Goal: Task Accomplishment & Management: Manage account settings

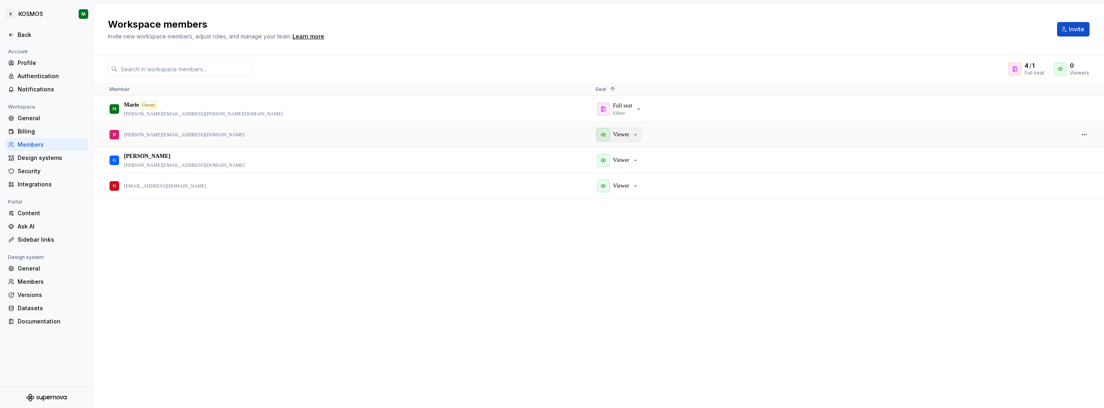
click at [448, 131] on p "Viewer" at bounding box center [621, 135] width 16 height 8
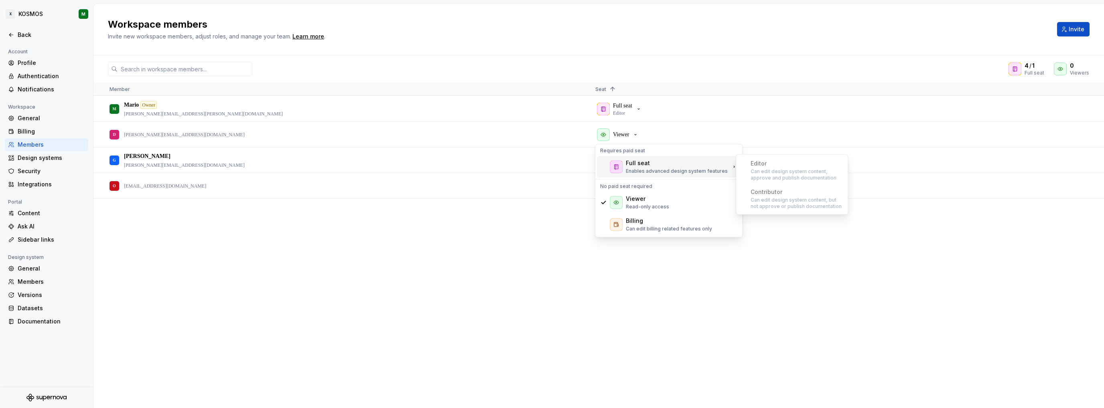
click at [448, 171] on div "Editor Can edit design system content, approve and publish documentation" at bounding box center [792, 170] width 108 height 28
drag, startPoint x: 939, startPoint y: 67, endPoint x: 929, endPoint y: 67, distance: 10.0
click at [448, 67] on div "4 / 1 Full seat 0 Viewers" at bounding box center [598, 69] width 1011 height 14
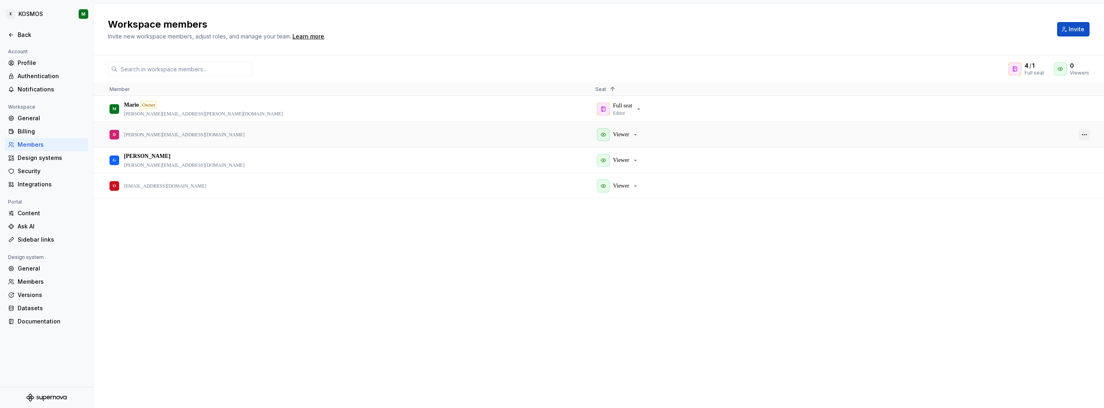
click at [448, 133] on div at bounding box center [1084, 134] width 19 height 24
click at [448, 134] on button "button" at bounding box center [1084, 134] width 11 height 11
click at [448, 221] on div "M [PERSON_NAME] Owner [PERSON_NAME][EMAIL_ADDRESS][PERSON_NAME][DOMAIN_NAME] Fu…" at bounding box center [598, 252] width 1011 height 312
drag, startPoint x: 189, startPoint y: 162, endPoint x: 128, endPoint y: 163, distance: 61.0
click at [117, 163] on div "G Gerard [EMAIL_ADDRESS][DOMAIN_NAME]" at bounding box center [346, 160] width 473 height 24
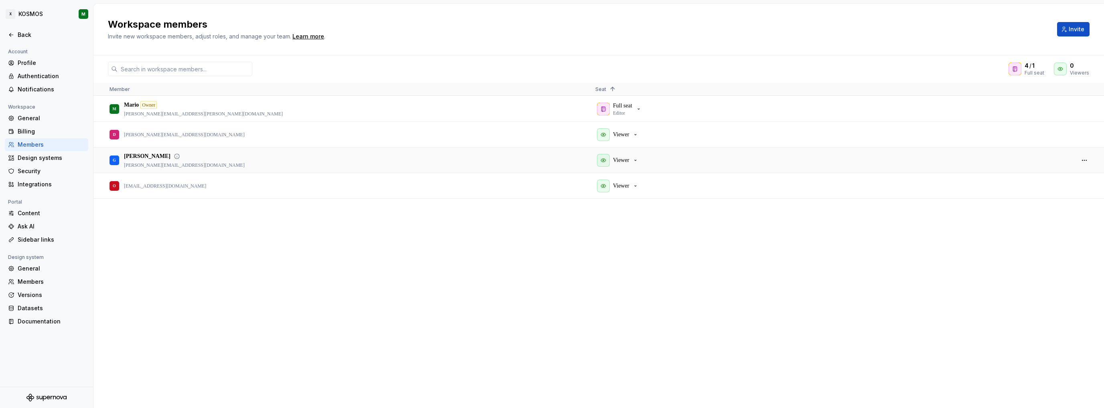
click at [135, 163] on p "[PERSON_NAME][EMAIL_ADDRESS][DOMAIN_NAME]" at bounding box center [184, 165] width 121 height 6
copy p "[PERSON_NAME][EMAIL_ADDRESS][DOMAIN_NAME]"
click at [448, 154] on div "Viewer" at bounding box center [618, 160] width 42 height 13
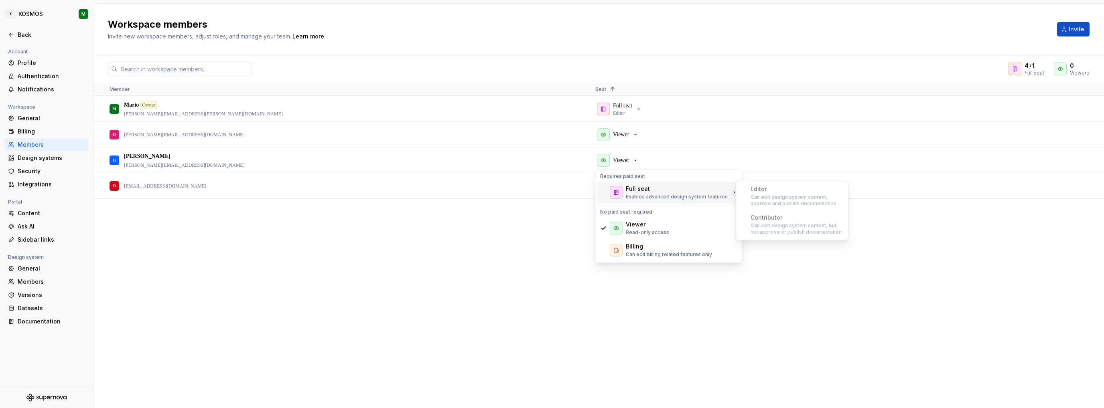
click at [448, 206] on div "Editor Can edit design system content, approve and publish documentation" at bounding box center [792, 196] width 108 height 28
click at [448, 297] on div "M [PERSON_NAME] Owner [PERSON_NAME][EMAIL_ADDRESS][PERSON_NAME][DOMAIN_NAME] Fu…" at bounding box center [598, 252] width 1011 height 312
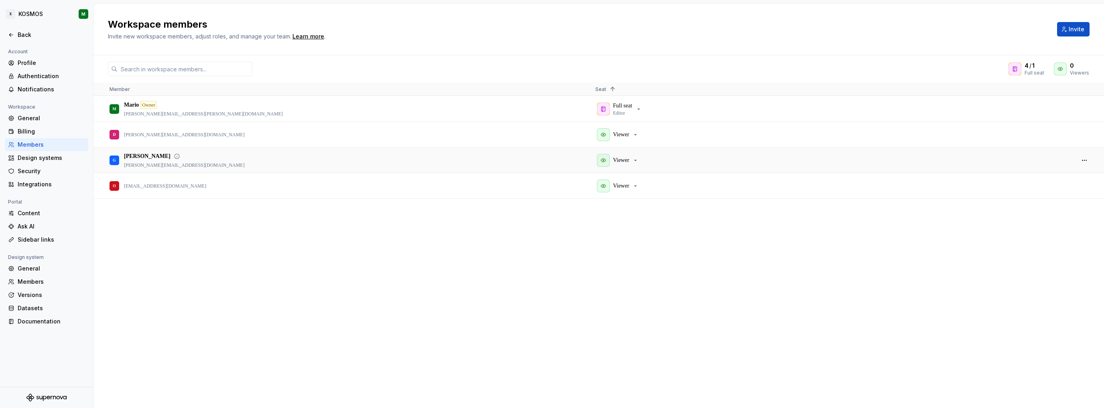
drag, startPoint x: 191, startPoint y: 165, endPoint x: 129, endPoint y: 165, distance: 61.8
click at [142, 167] on div "G Gerard [EMAIL_ADDRESS][DOMAIN_NAME]" at bounding box center [346, 160] width 473 height 24
drag, startPoint x: 129, startPoint y: 165, endPoint x: 165, endPoint y: 162, distance: 36.3
click at [160, 164] on p "[PERSON_NAME][EMAIL_ADDRESS][DOMAIN_NAME]" at bounding box center [184, 165] width 121 height 6
drag, startPoint x: 125, startPoint y: 165, endPoint x: 194, endPoint y: 165, distance: 69.0
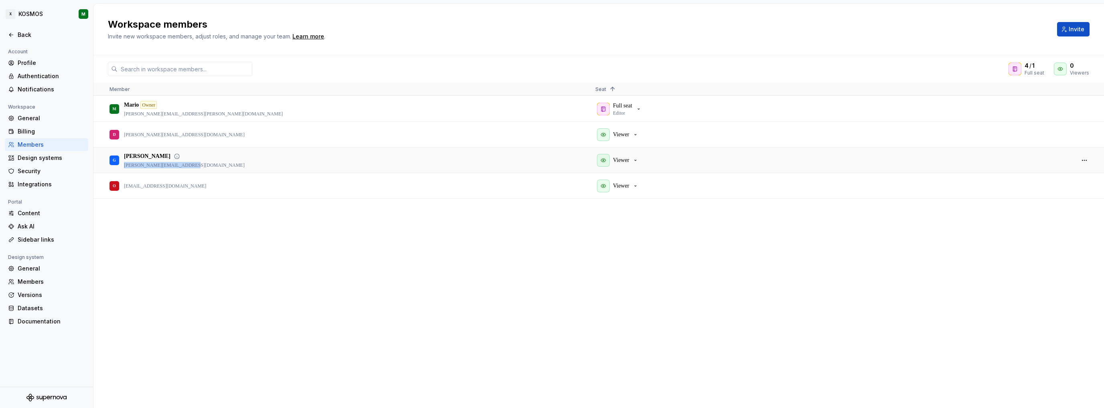
click at [191, 163] on div "G Gerard [EMAIL_ADDRESS][DOMAIN_NAME]" at bounding box center [346, 160] width 473 height 24
copy p "[PERSON_NAME][EMAIL_ADDRESS][DOMAIN_NAME]"
click at [448, 163] on button "button" at bounding box center [1084, 160] width 11 height 11
click at [448, 222] on span "Remove from workspace" at bounding box center [1057, 223] width 66 height 14
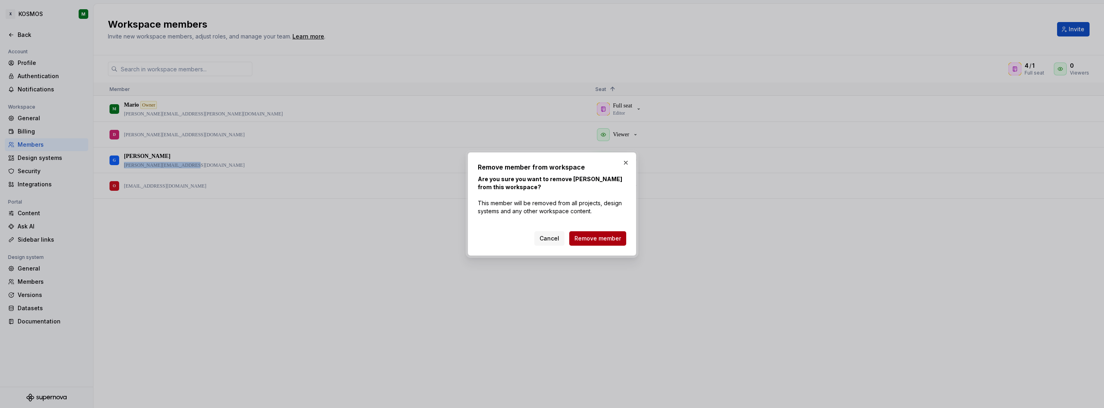
click at [448, 241] on span "Remove member" at bounding box center [598, 239] width 47 height 8
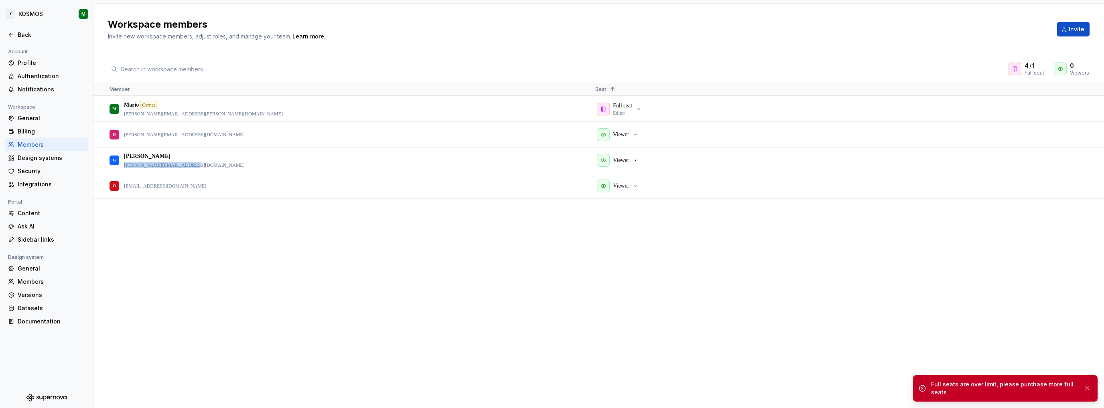
click at [448, 221] on div "M [PERSON_NAME] Owner [PERSON_NAME][EMAIL_ADDRESS][PERSON_NAME][DOMAIN_NAME] Fu…" at bounding box center [598, 252] width 1011 height 312
click at [448, 159] on icon "button" at bounding box center [635, 160] width 6 height 6
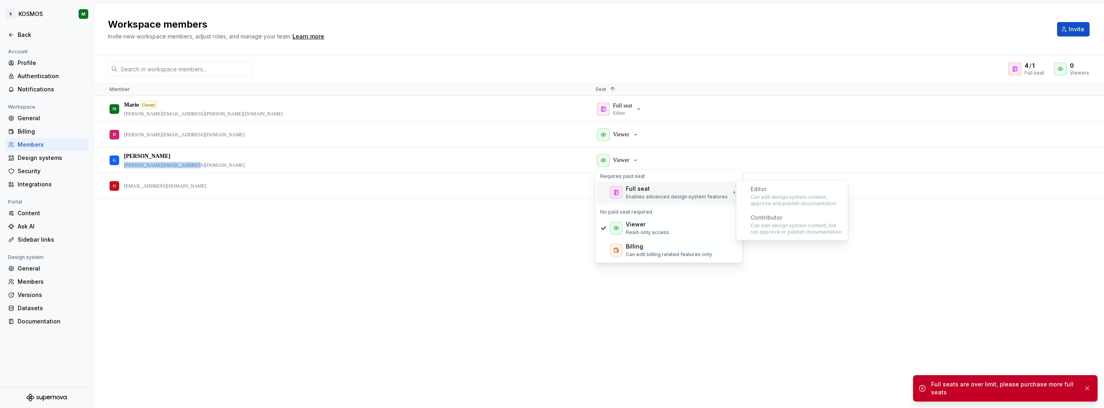
click at [448, 189] on div "Full seat" at bounding box center [638, 189] width 24 height 8
click at [448, 67] on span "1" at bounding box center [1033, 66] width 2 height 8
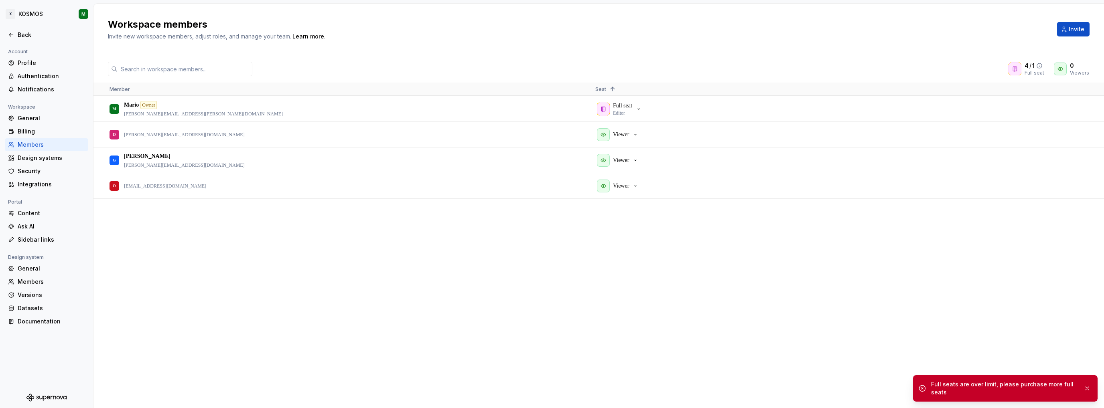
click at [448, 64] on icon at bounding box center [1039, 66] width 6 height 6
click at [448, 160] on button "button" at bounding box center [1084, 160] width 11 height 11
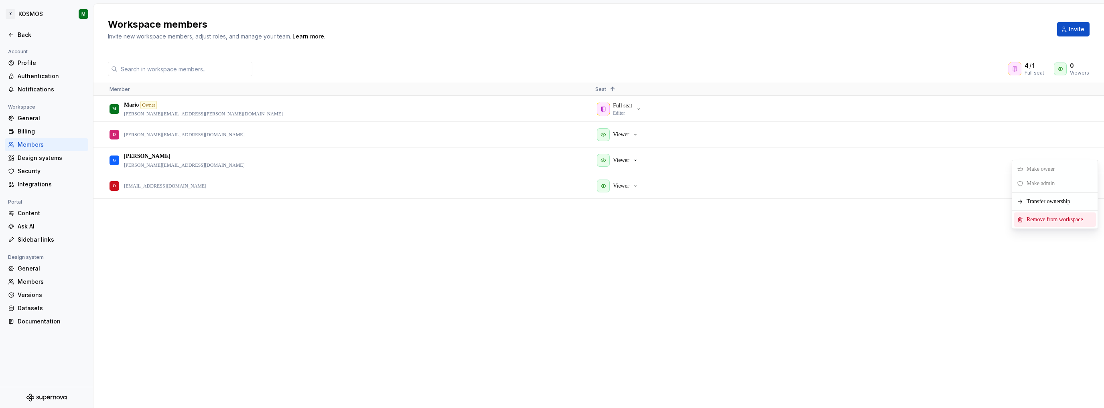
click at [448, 224] on span "Remove from workspace" at bounding box center [1057, 220] width 66 height 14
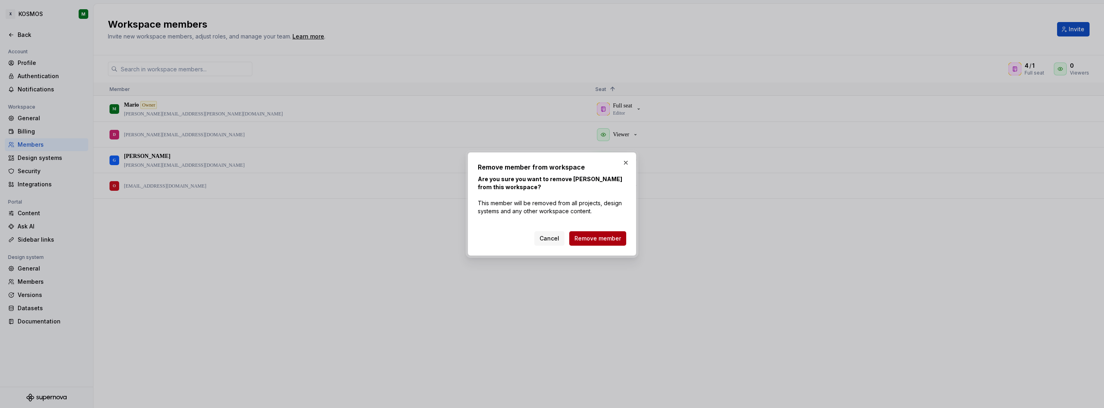
click at [448, 237] on span "Remove member" at bounding box center [598, 239] width 47 height 8
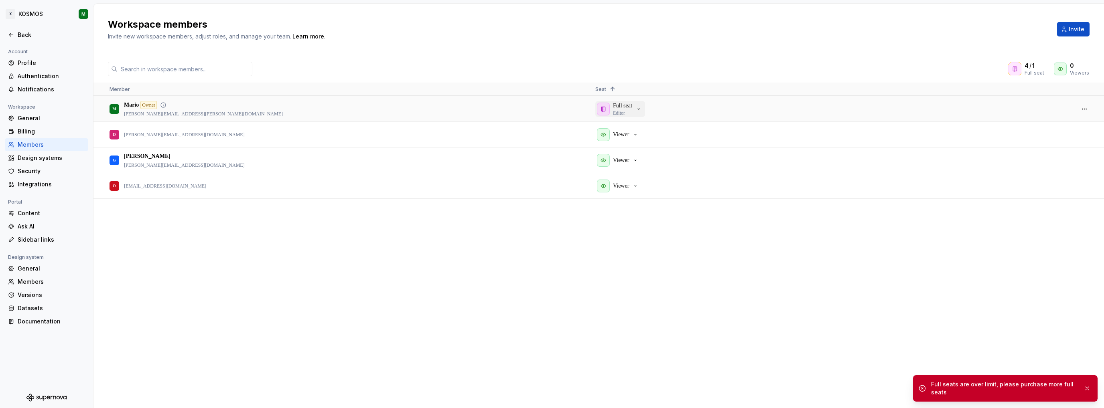
click at [448, 108] on icon "button" at bounding box center [639, 109] width 6 height 6
click at [294, 75] on div "4 / 1 Full seat 0 Viewers" at bounding box center [598, 69] width 1011 height 14
click at [227, 67] on input "text" at bounding box center [185, 69] width 135 height 14
drag, startPoint x: 331, startPoint y: 74, endPoint x: 277, endPoint y: 93, distance: 57.5
click at [321, 77] on div "4 / 1 Full seat 0 Viewers Member Seat 1 M [PERSON_NAME] Owner [PERSON_NAME][EMA…" at bounding box center [598, 231] width 1011 height 353
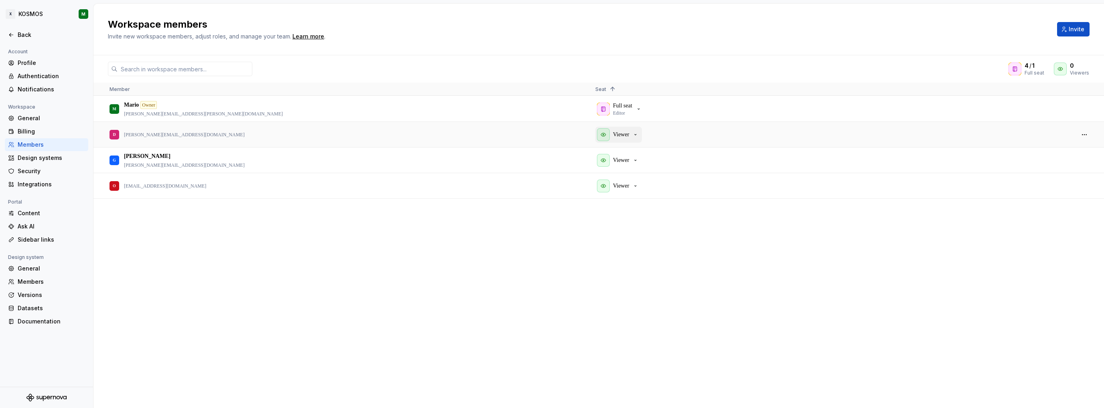
click at [448, 136] on p "Viewer" at bounding box center [621, 135] width 16 height 8
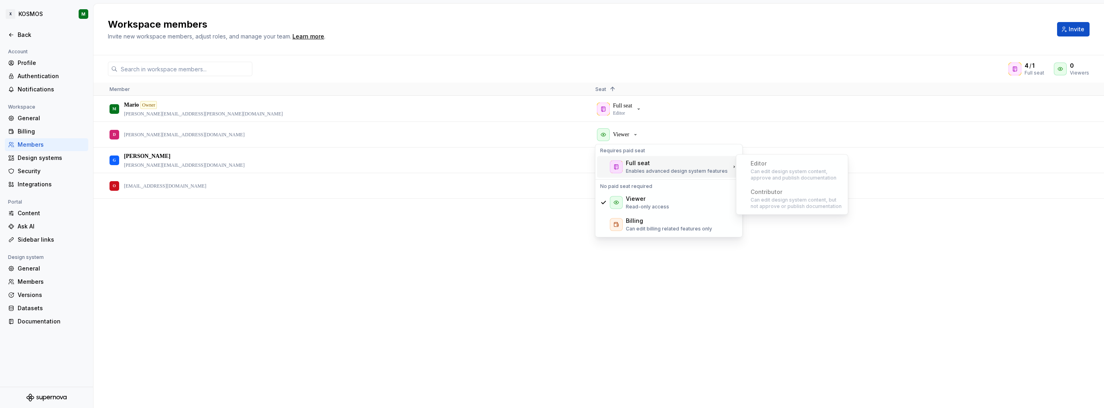
click at [448, 167] on div "Full seat" at bounding box center [677, 163] width 102 height 8
click at [448, 277] on div "M [PERSON_NAME] Owner [PERSON_NAME][EMAIL_ADDRESS][PERSON_NAME][DOMAIN_NAME] Fu…" at bounding box center [598, 252] width 1011 height 312
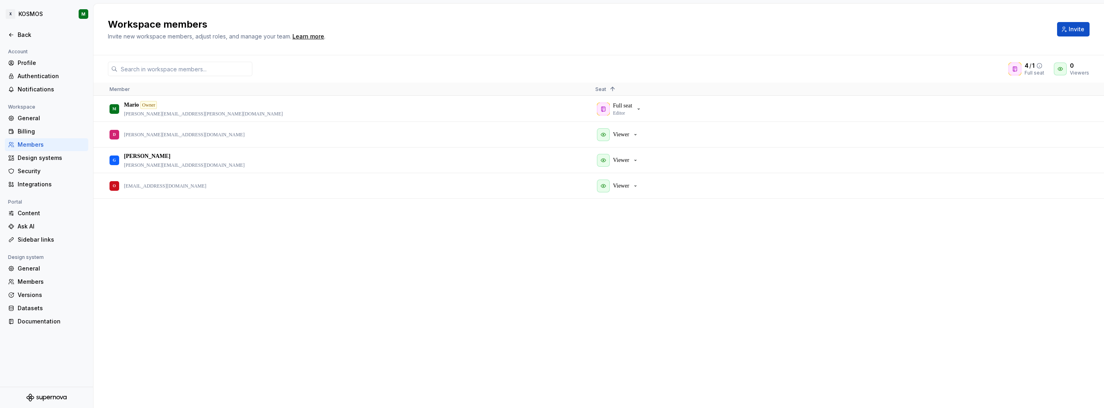
click at [448, 71] on icon at bounding box center [1015, 69] width 6 height 6
click at [46, 156] on div "Design systems" at bounding box center [51, 158] width 67 height 8
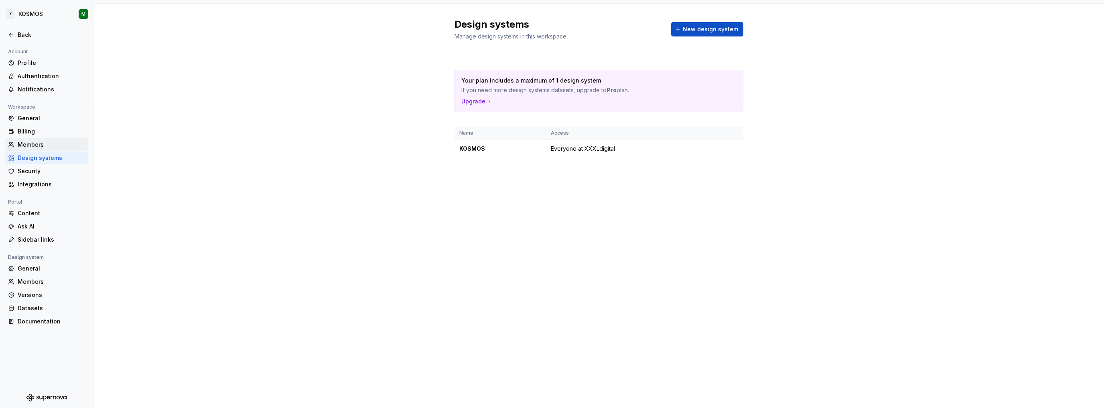
click at [33, 143] on div "Members" at bounding box center [51, 145] width 67 height 8
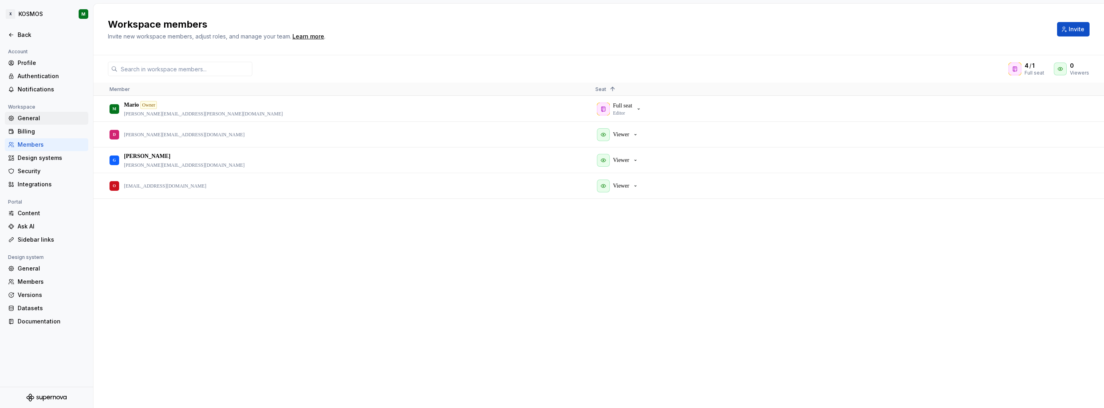
click at [34, 117] on div "General" at bounding box center [51, 118] width 67 height 8
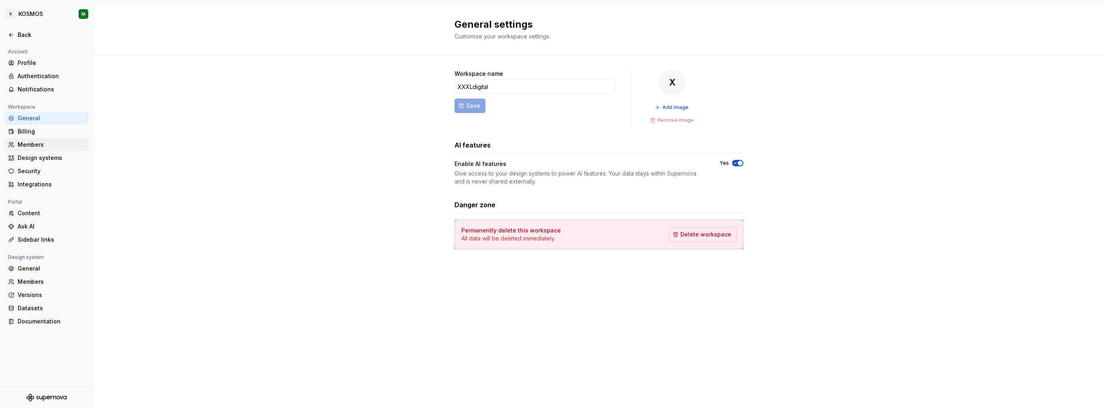
click at [39, 143] on div "Members" at bounding box center [51, 145] width 67 height 8
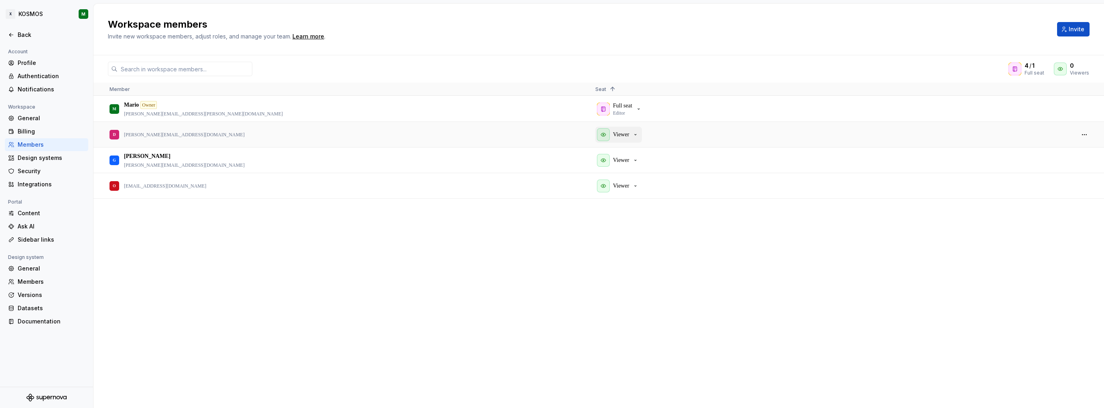
click at [448, 134] on div "Viewer" at bounding box center [618, 134] width 42 height 13
drag, startPoint x: 1036, startPoint y: 143, endPoint x: 1044, endPoint y: 142, distance: 7.8
click at [448, 142] on div "Viewer" at bounding box center [831, 134] width 473 height 24
click at [448, 134] on div at bounding box center [1084, 134] width 19 height 24
click at [448, 134] on button "button" at bounding box center [1084, 134] width 11 height 11
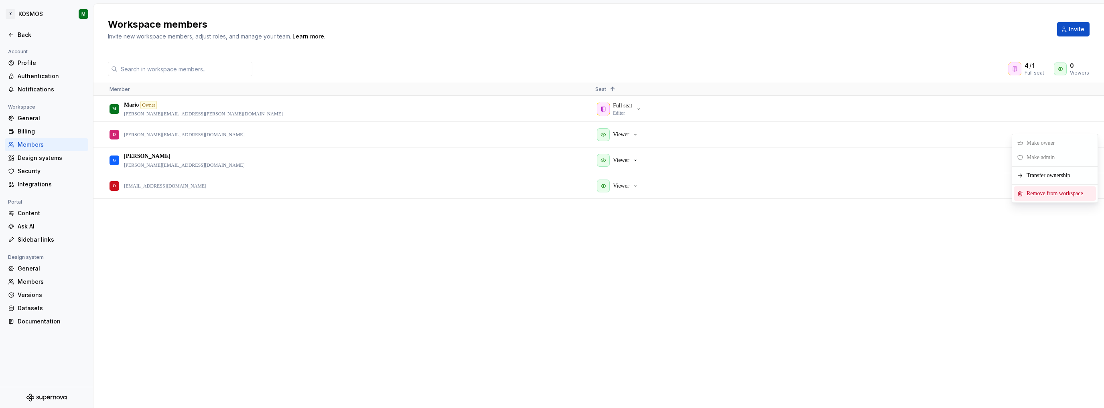
click at [448, 195] on span "Remove from workspace" at bounding box center [1057, 194] width 66 height 14
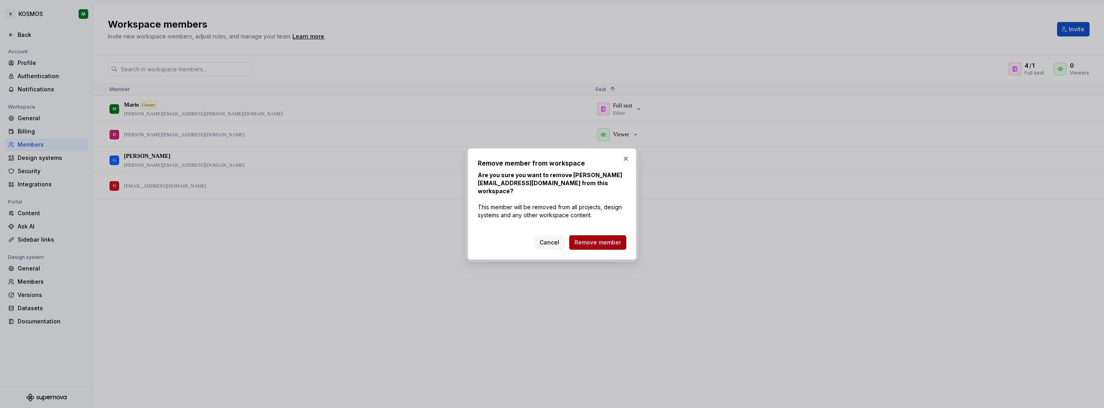
click at [448, 243] on button "Remove member" at bounding box center [597, 243] width 57 height 14
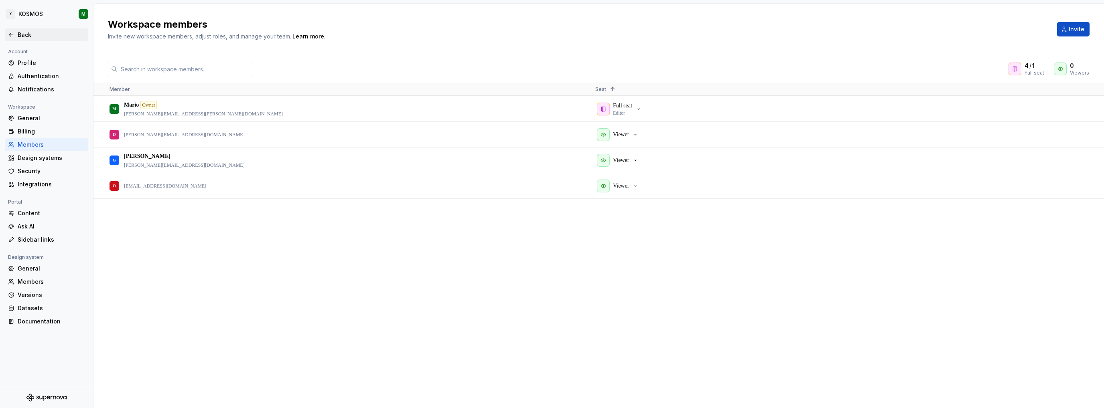
click at [20, 36] on div "Back" at bounding box center [51, 35] width 67 height 8
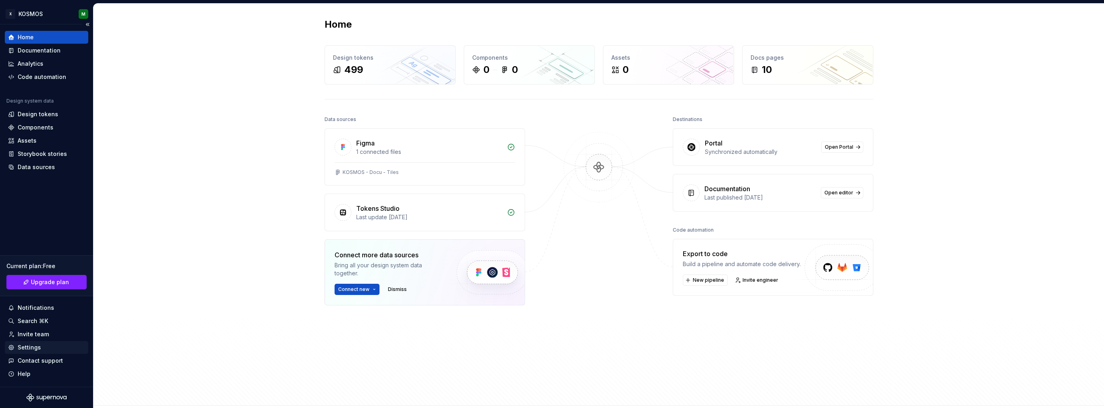
click at [34, 346] on div "Settings" at bounding box center [29, 348] width 23 height 8
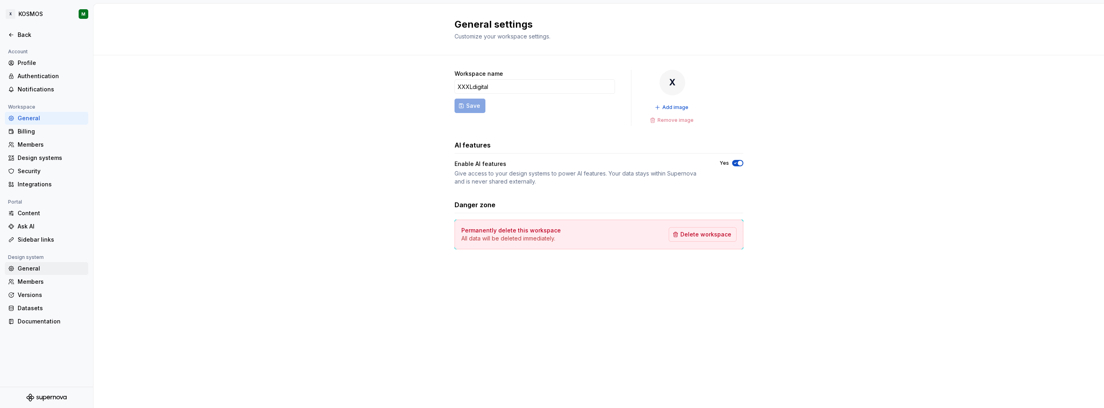
click at [34, 265] on div "General" at bounding box center [51, 269] width 67 height 8
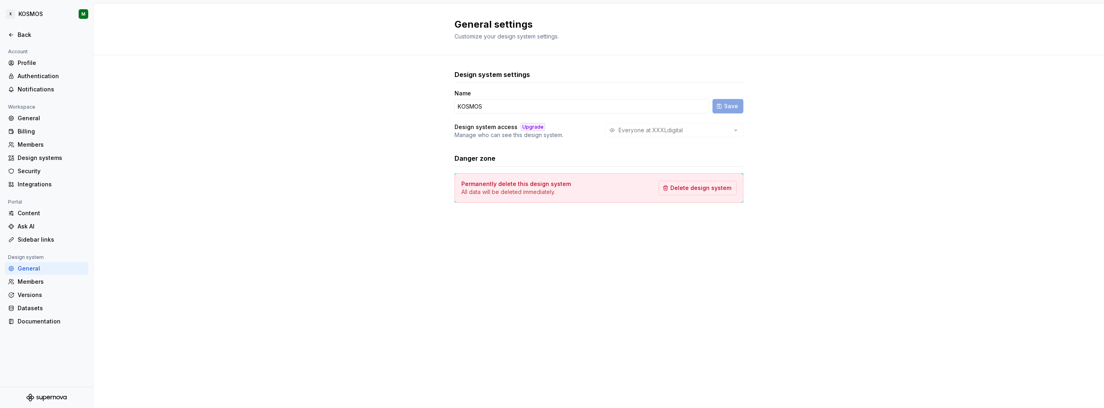
drag, startPoint x: 664, startPoint y: 134, endPoint x: 631, endPoint y: 133, distance: 33.3
click at [448, 134] on div "Everyone at XXXLdigital" at bounding box center [674, 130] width 138 height 14
click at [31, 118] on div "General" at bounding box center [51, 118] width 67 height 8
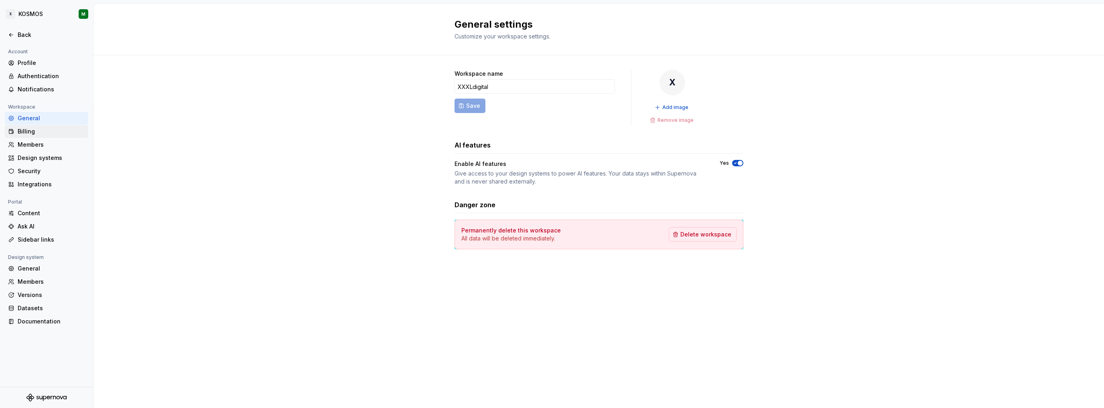
click at [31, 128] on div "Billing" at bounding box center [51, 132] width 67 height 8
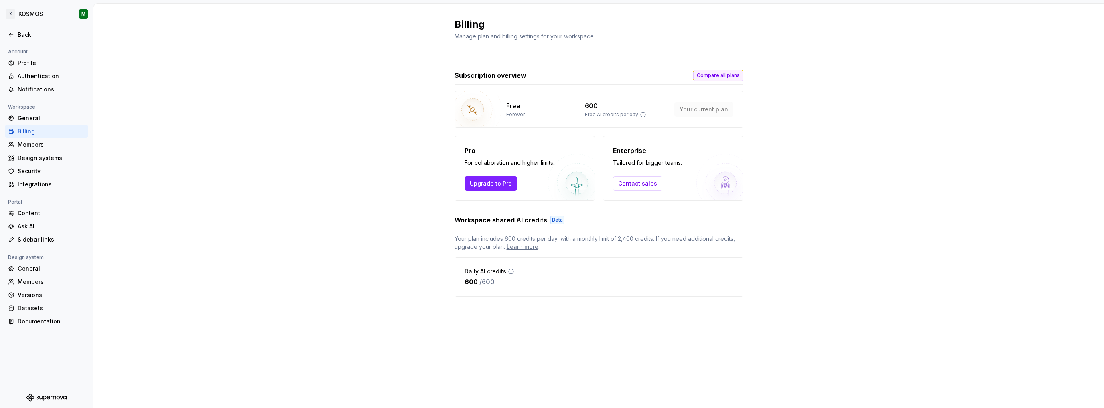
click at [448, 76] on span "Compare all plans" at bounding box center [718, 75] width 43 height 6
click at [26, 120] on div "General" at bounding box center [51, 118] width 67 height 8
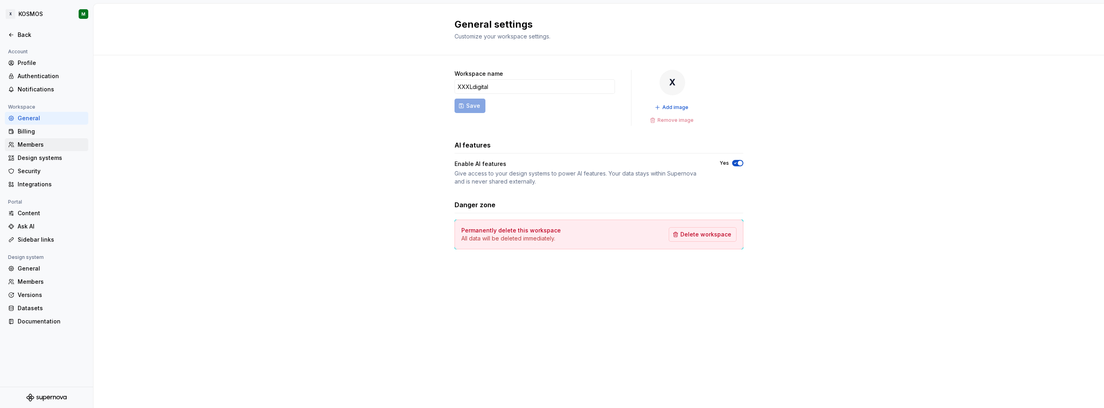
click at [48, 145] on div "Members" at bounding box center [51, 145] width 67 height 8
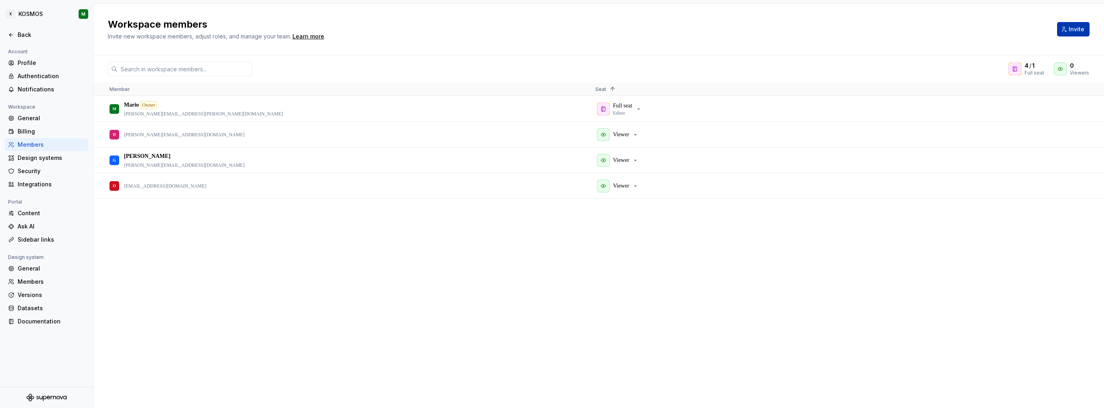
click at [448, 32] on span "Invite" at bounding box center [1077, 29] width 16 height 8
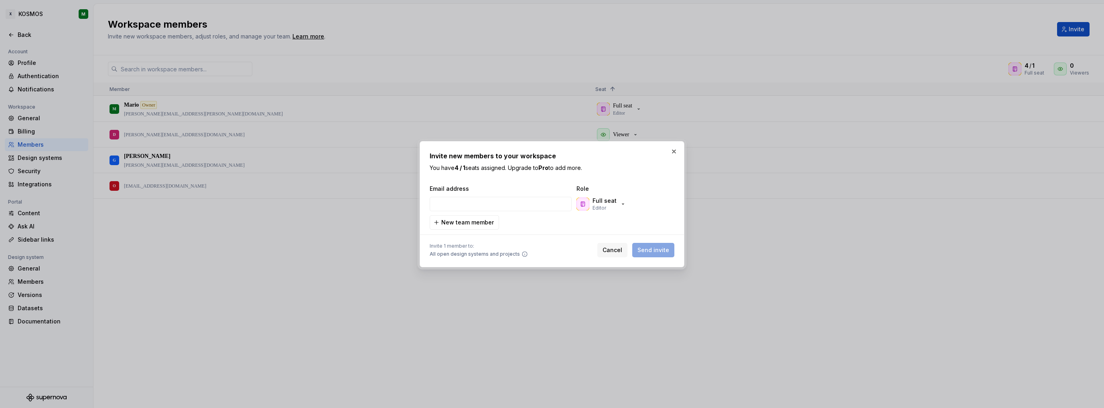
type input "[PERSON_NAME][EMAIL_ADDRESS][DOMAIN_NAME]"
drag, startPoint x: 603, startPoint y: 200, endPoint x: 607, endPoint y: 201, distance: 4.2
click at [448, 200] on p "Full seat" at bounding box center [605, 201] width 24 height 8
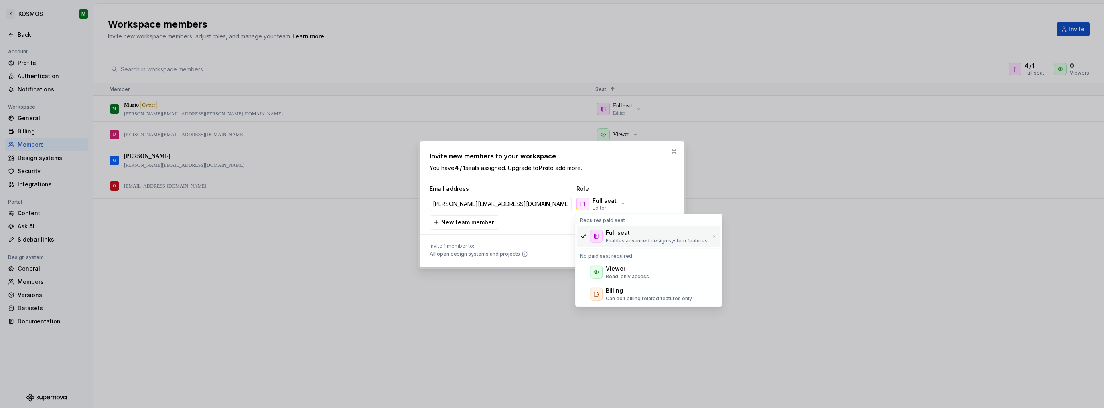
click at [448, 239] on p "Enables advanced design system features" at bounding box center [657, 241] width 102 height 6
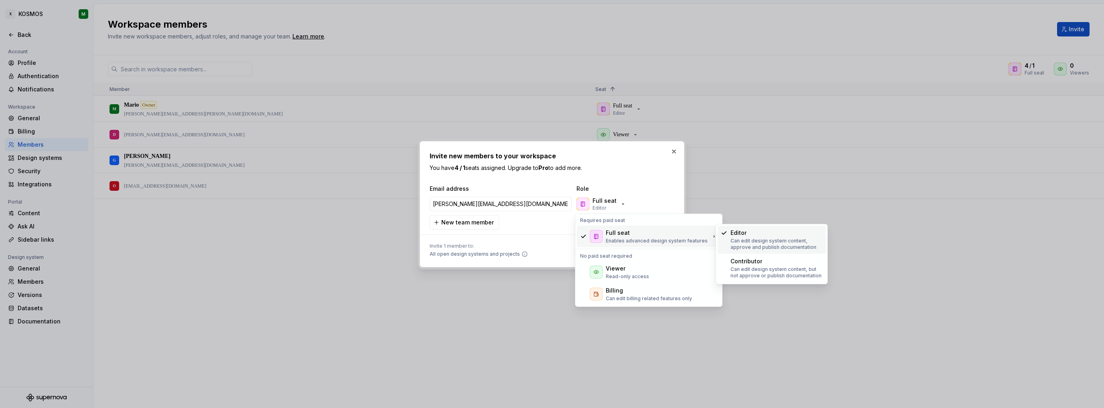
click at [448, 239] on p "Can edit design system content, approve and publish documentation" at bounding box center [777, 244] width 92 height 13
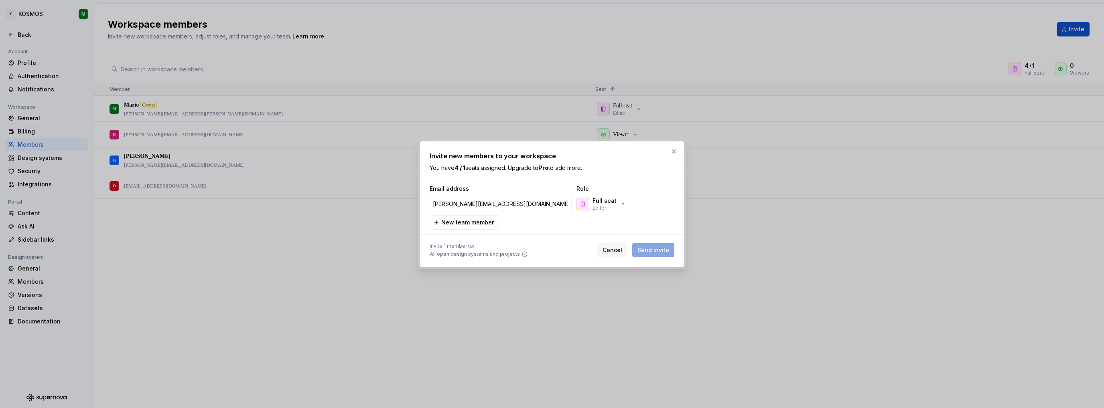
click at [448, 248] on div "Cancel Send invite" at bounding box center [635, 250] width 77 height 14
click at [448, 151] on button "button" at bounding box center [673, 151] width 11 height 11
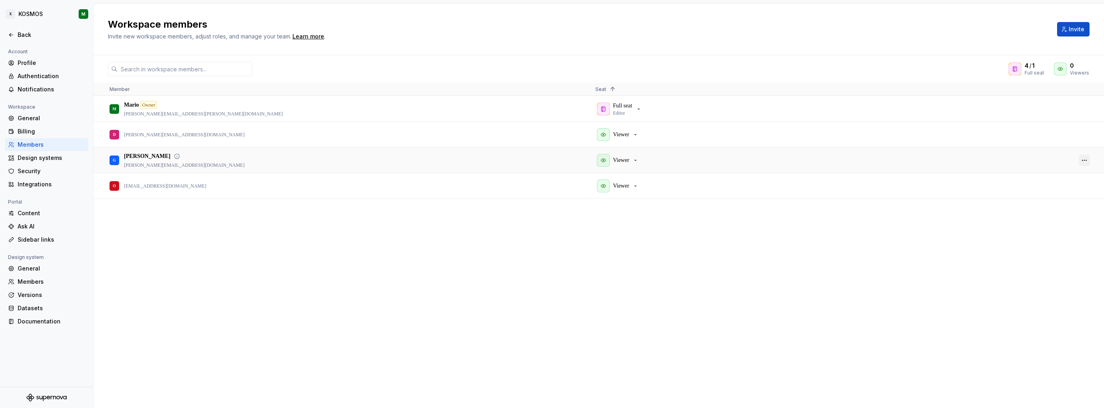
click at [448, 158] on button "button" at bounding box center [1084, 160] width 11 height 11
click at [448, 218] on span "Remove from workspace" at bounding box center [1057, 218] width 66 height 14
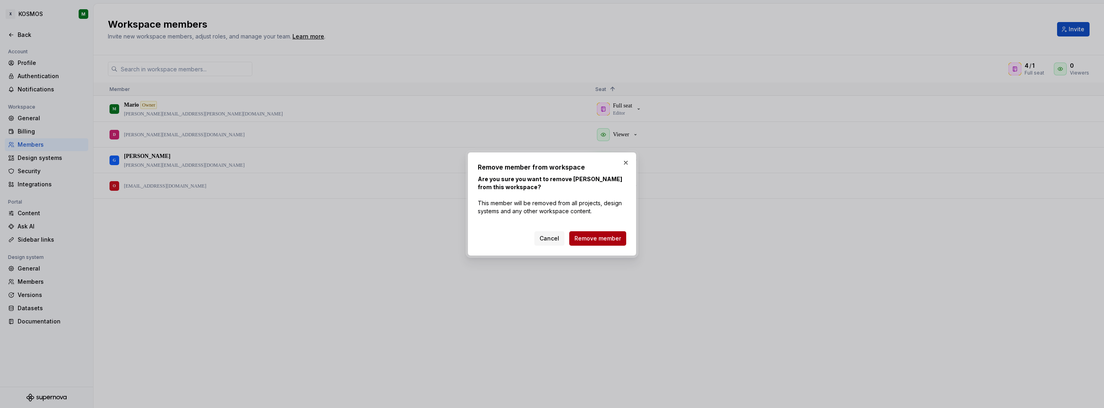
click at [448, 239] on span "Remove member" at bounding box center [598, 239] width 47 height 8
